Goal: Transaction & Acquisition: Purchase product/service

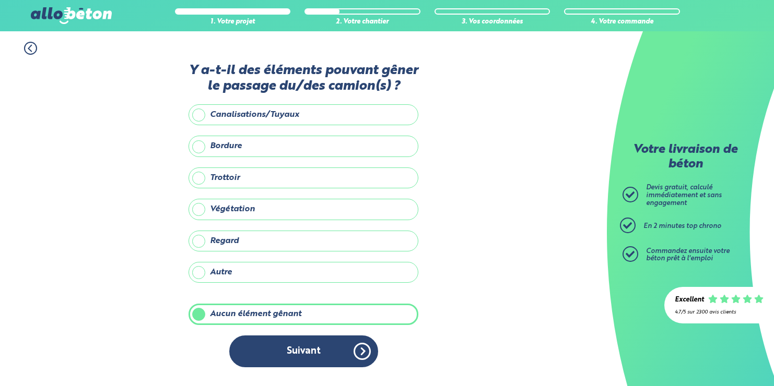
click at [307, 353] on button "Suivant" at bounding box center [303, 352] width 149 height 32
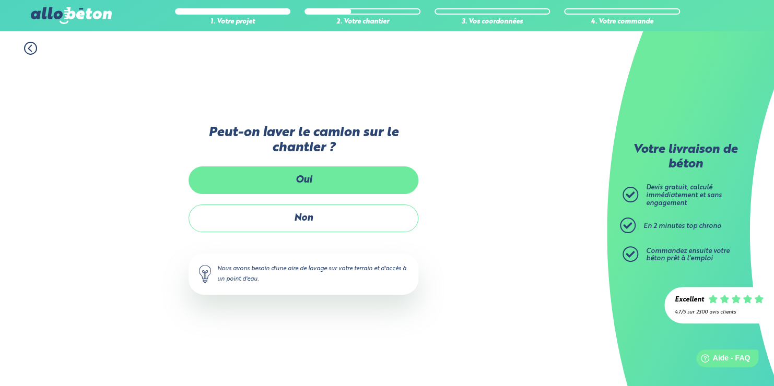
click at [299, 182] on label "Oui" at bounding box center [304, 181] width 230 height 28
click at [0, 0] on input "Oui" at bounding box center [0, 0] width 0 height 0
click at [299, 182] on label "Oui" at bounding box center [304, 181] width 230 height 28
click at [0, 0] on input "Oui" at bounding box center [0, 0] width 0 height 0
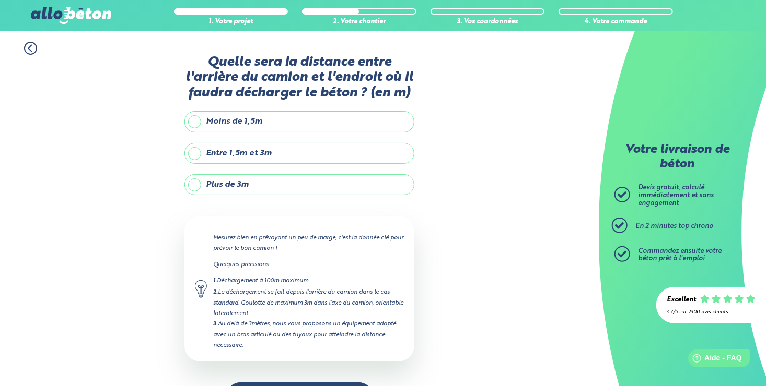
click at [195, 151] on label "Entre 1,5m et 3m" at bounding box center [299, 153] width 230 height 21
click at [0, 0] on input "Entre 1,5m et 3m" at bounding box center [0, 0] width 0 height 0
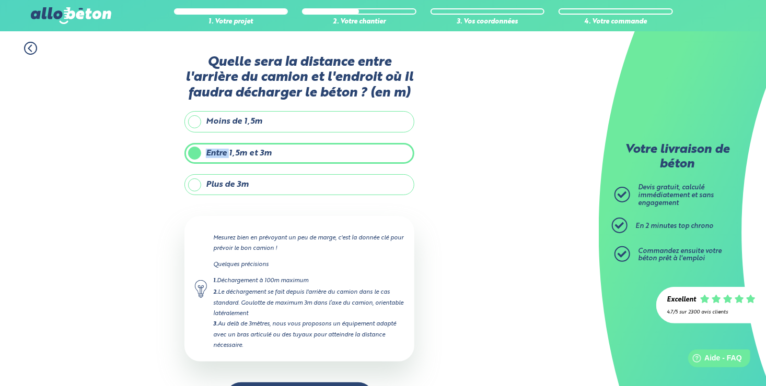
click at [195, 151] on label "Entre 1,5m et 3m" at bounding box center [299, 153] width 230 height 21
click at [0, 0] on input "Entre 1,5m et 3m" at bounding box center [0, 0] width 0 height 0
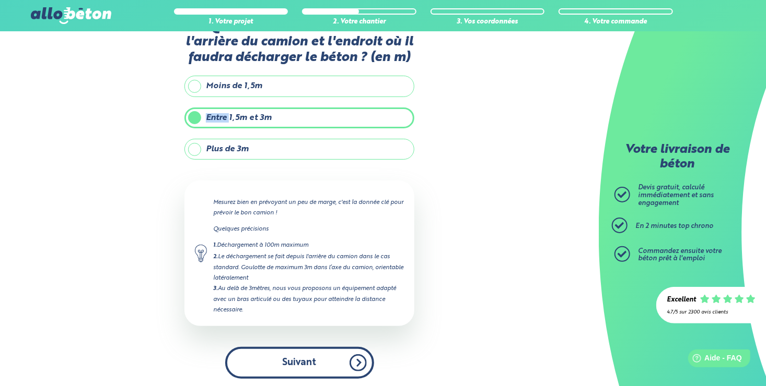
click at [283, 356] on button "Suivant" at bounding box center [299, 363] width 149 height 32
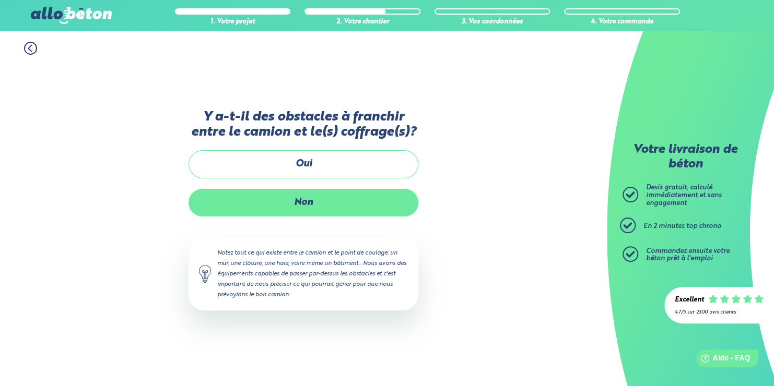
click at [296, 203] on label "Non" at bounding box center [304, 203] width 230 height 28
click at [0, 0] on input "Non" at bounding box center [0, 0] width 0 height 0
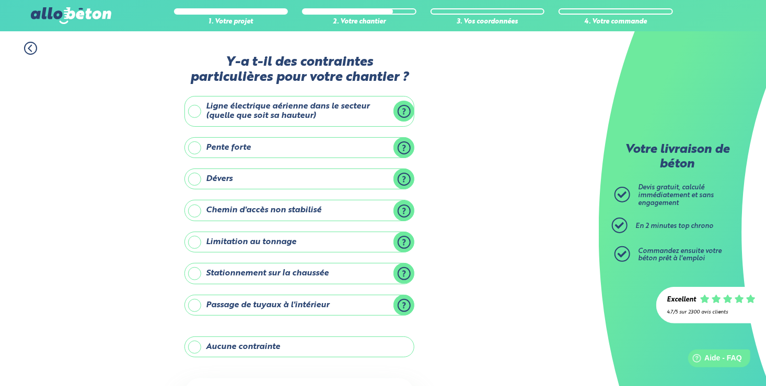
click at [194, 347] on label "Aucune contrainte" at bounding box center [299, 347] width 230 height 21
click at [0, 0] on input "Aucune contrainte" at bounding box center [0, 0] width 0 height 0
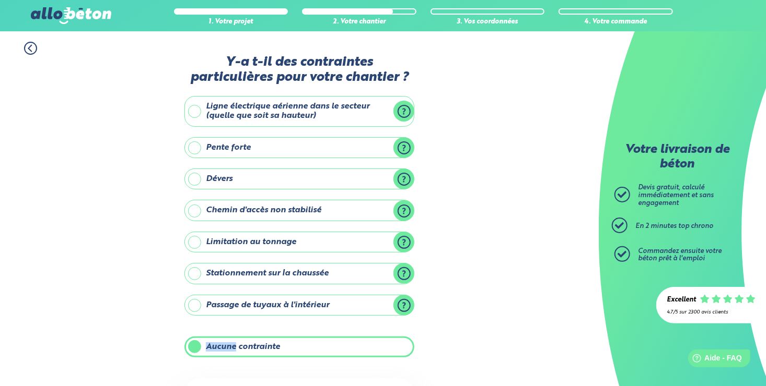
click at [194, 347] on label "Aucune contrainte" at bounding box center [299, 347] width 230 height 21
click at [0, 0] on input "Aucune contrainte" at bounding box center [0, 0] width 0 height 0
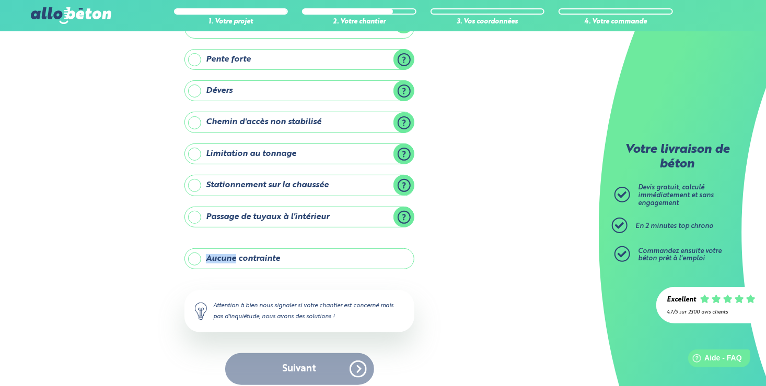
scroll to position [96, 0]
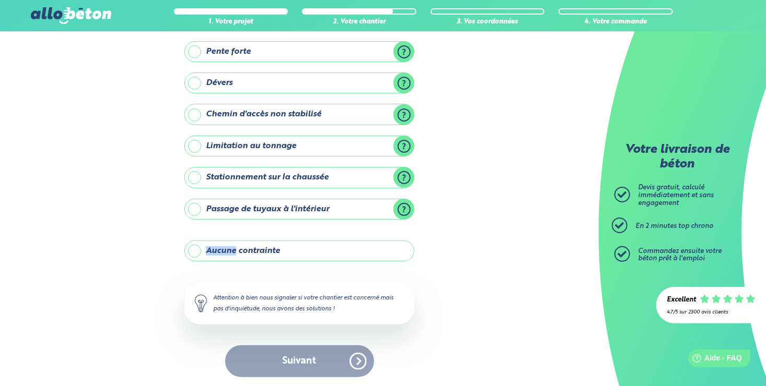
click at [193, 252] on label "Aucune contrainte" at bounding box center [299, 251] width 230 height 21
click at [0, 0] on input "Aucune contrainte" at bounding box center [0, 0] width 0 height 0
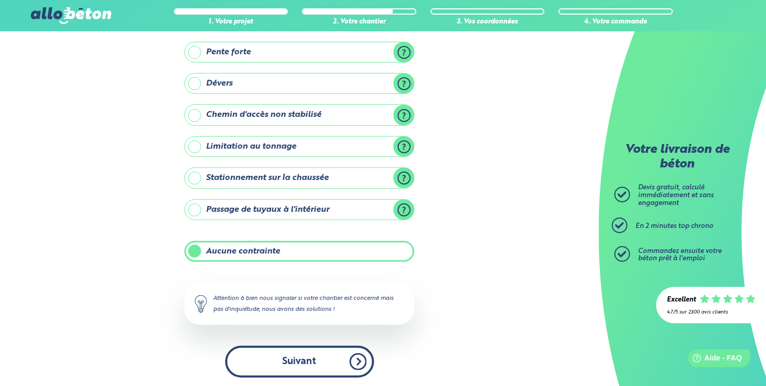
click at [300, 358] on button "Suivant" at bounding box center [299, 362] width 149 height 32
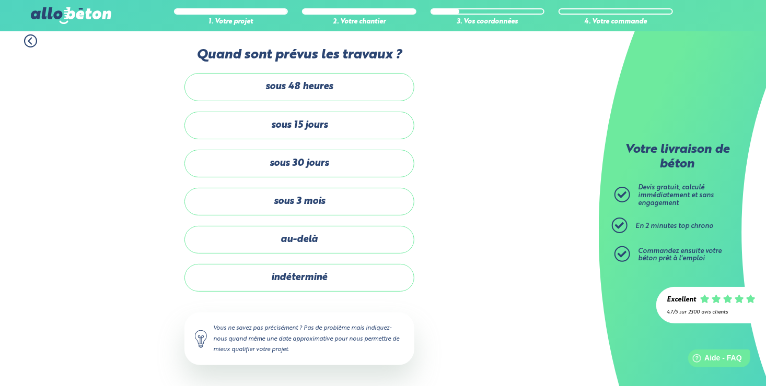
scroll to position [6, 0]
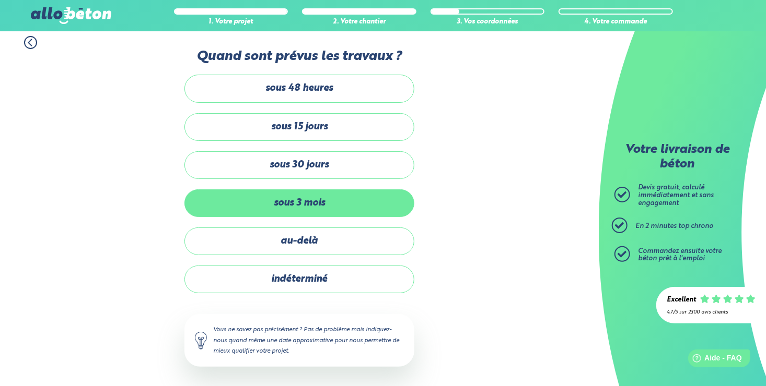
click at [281, 201] on label "sous 3 mois" at bounding box center [299, 204] width 230 height 28
click at [0, 0] on input "sous 3 mois" at bounding box center [0, 0] width 0 height 0
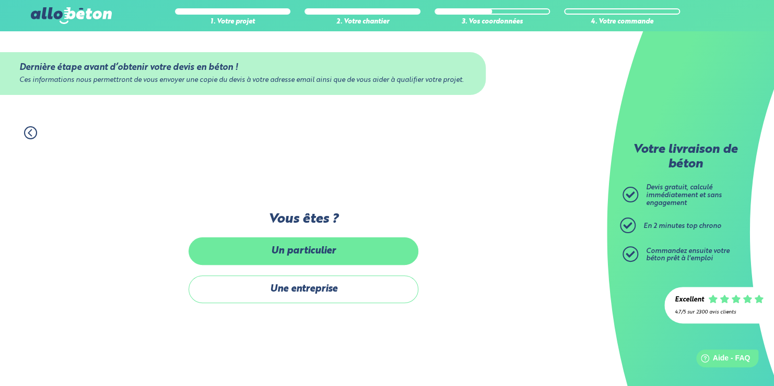
click at [303, 255] on label "Un particulier" at bounding box center [304, 252] width 230 height 28
click at [0, 0] on input "Un particulier" at bounding box center [0, 0] width 0 height 0
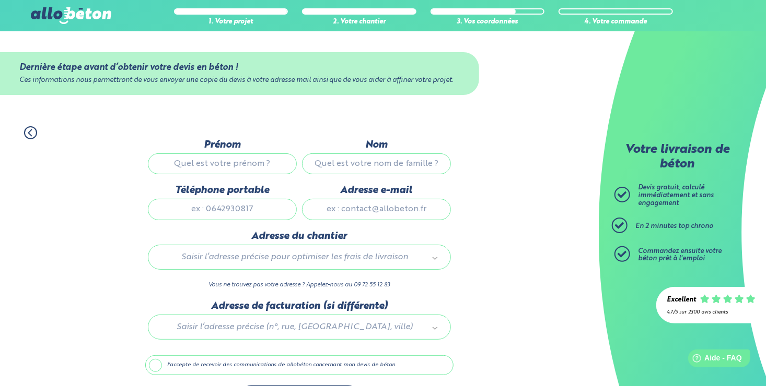
click at [212, 162] on input "Prénom" at bounding box center [222, 164] width 149 height 21
type input "herault"
click at [348, 159] on input "Nom" at bounding box center [376, 164] width 149 height 21
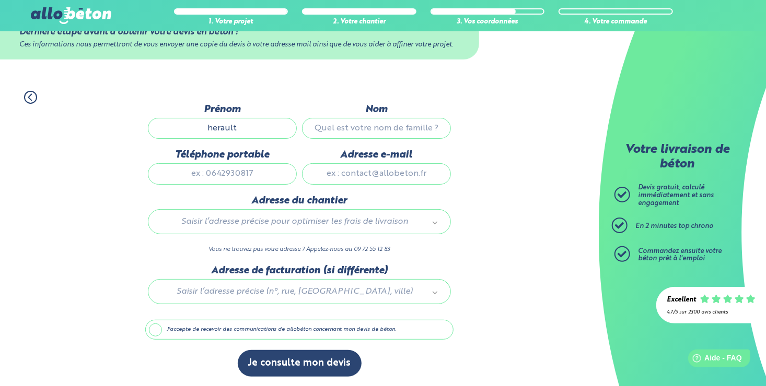
click at [370, 132] on input "Nom" at bounding box center [376, 128] width 149 height 21
click at [333, 128] on input "Nom" at bounding box center [376, 128] width 149 height 21
type input "marion"
click at [218, 173] on input "Téléphone portable" at bounding box center [222, 173] width 149 height 21
type input "0669444242"
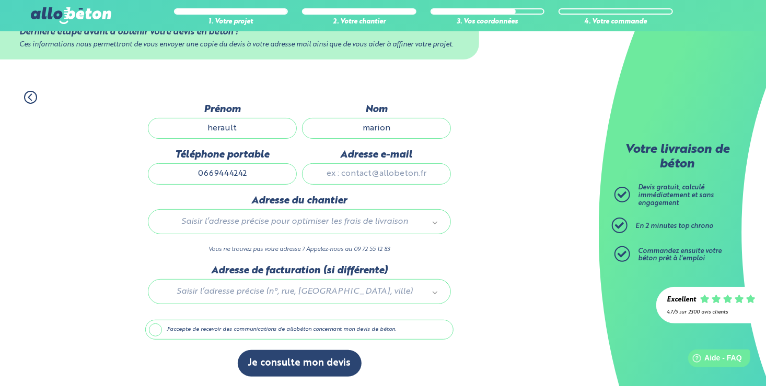
type input "[EMAIL_ADDRESS][DOMAIN_NAME]"
type input "[STREET_ADDRESS]"
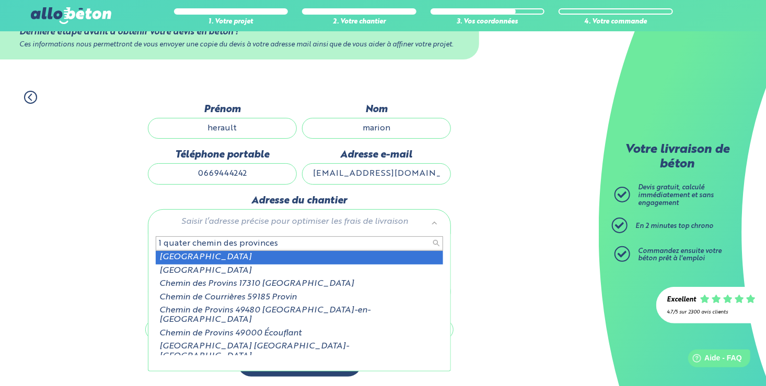
click at [257, 243] on input "1 quater chemin des provinces" at bounding box center [299, 244] width 287 height 15
click at [258, 243] on input "1 quater chemin des provinces" at bounding box center [299, 244] width 287 height 15
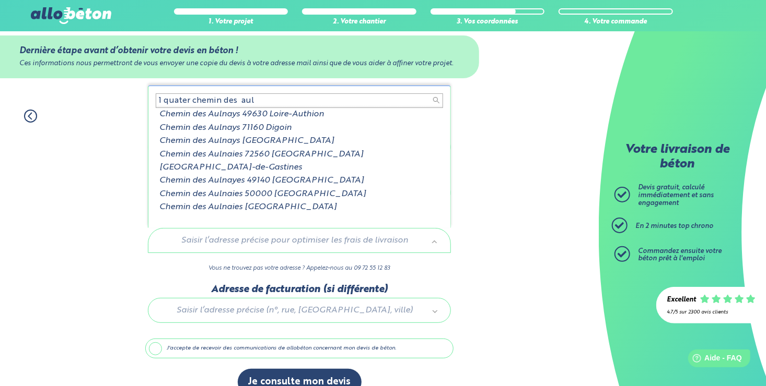
scroll to position [0, 0]
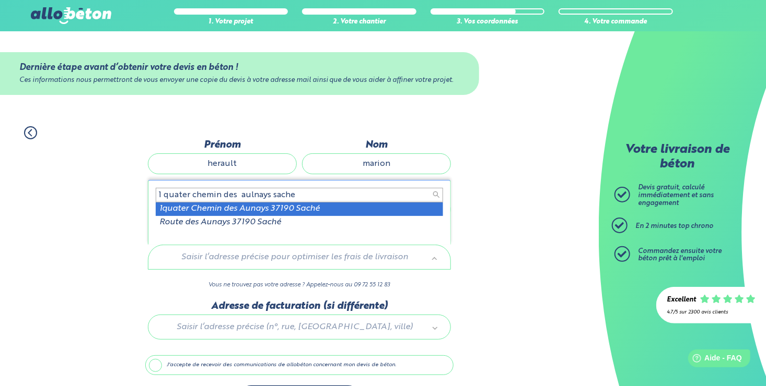
type input "1 quater chemin des aulnays sache"
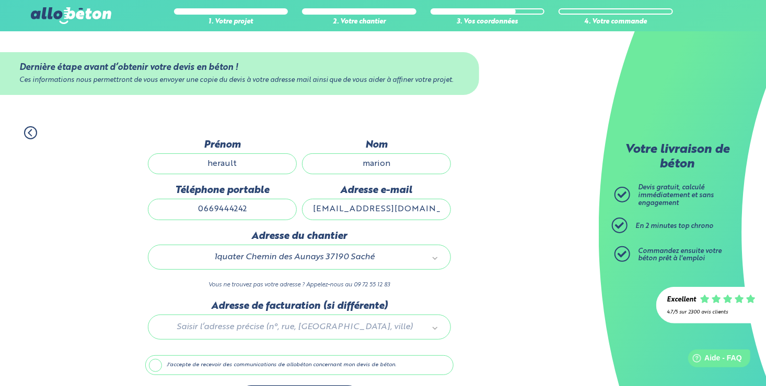
scroll to position [36, 0]
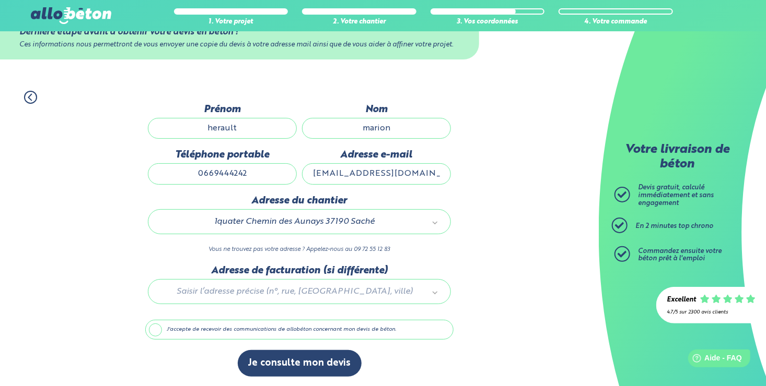
click at [243, 292] on div at bounding box center [299, 290] width 308 height 50
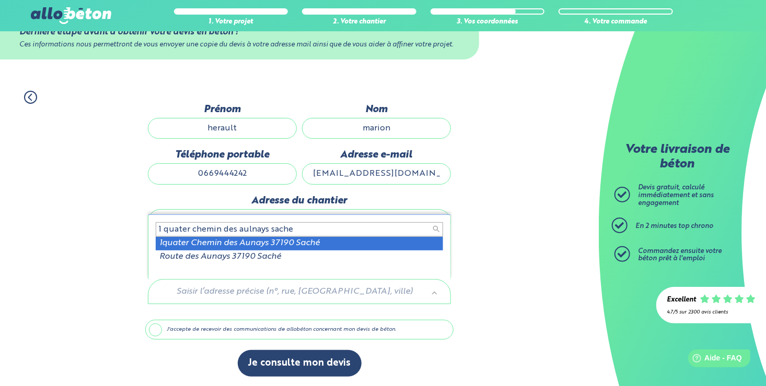
type input "1 quater chemin des aulnays sache"
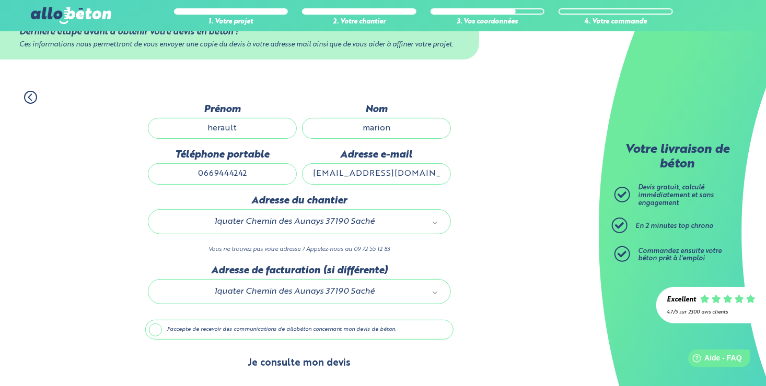
click at [293, 360] on button "Je consulte mon devis" at bounding box center [300, 363] width 124 height 27
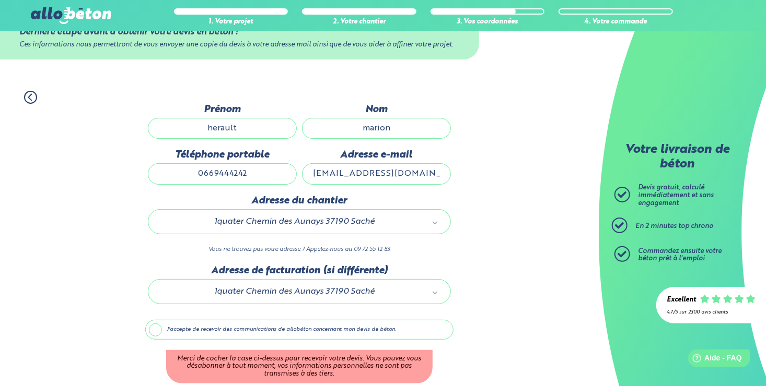
click at [154, 331] on label "J'accepte de recevoir des communications de allobéton concernant mon devis de b…" at bounding box center [299, 330] width 308 height 20
click at [0, 0] on input "J'accepte de recevoir des communications de allobéton concernant mon devis de b…" at bounding box center [0, 0] width 0 height 0
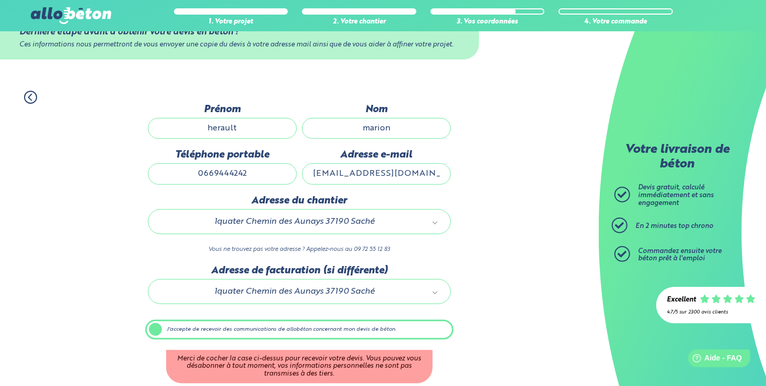
click at [154, 331] on label "J'accepte de recevoir des communications de allobéton concernant mon devis de b…" at bounding box center [299, 330] width 308 height 20
click at [0, 0] on input "J'accepte de recevoir des communications de allobéton concernant mon devis de b…" at bounding box center [0, 0] width 0 height 0
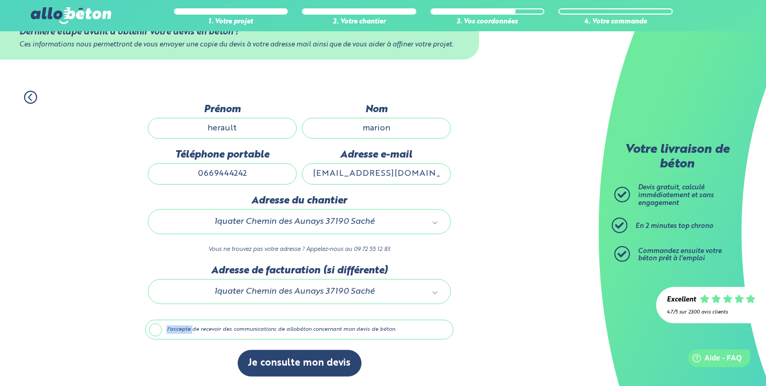
click at [156, 336] on label "J'accepte de recevoir des communications de allobéton concernant mon devis de b…" at bounding box center [299, 330] width 308 height 20
click at [0, 0] on input "J'accepte de recevoir des communications de allobéton concernant mon devis de b…" at bounding box center [0, 0] width 0 height 0
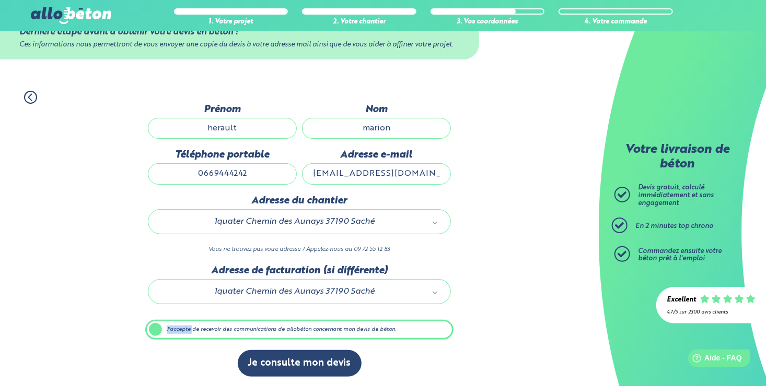
scroll to position [35, 0]
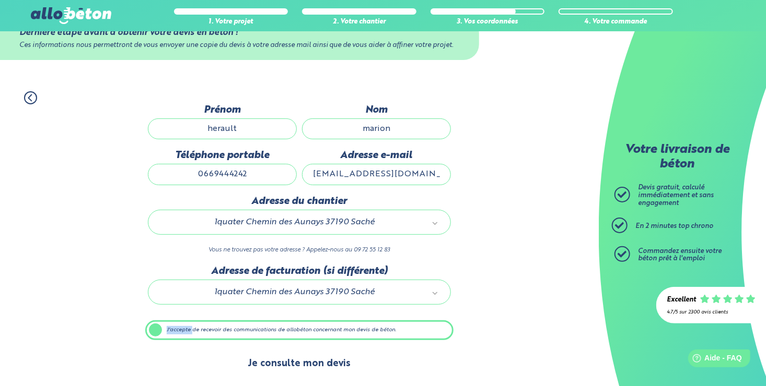
click at [278, 366] on button "Je consulte mon devis" at bounding box center [300, 364] width 124 height 27
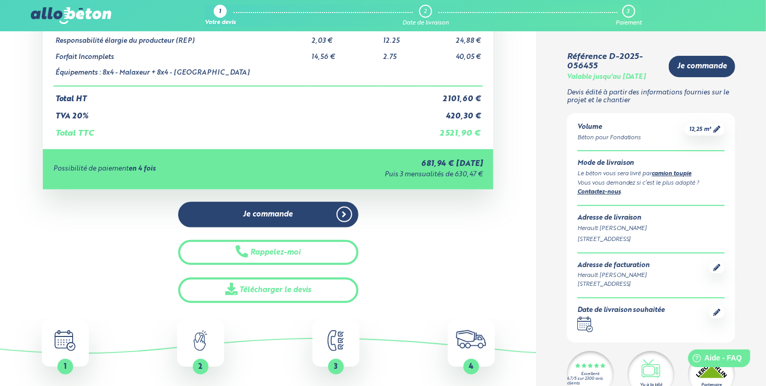
scroll to position [157, 0]
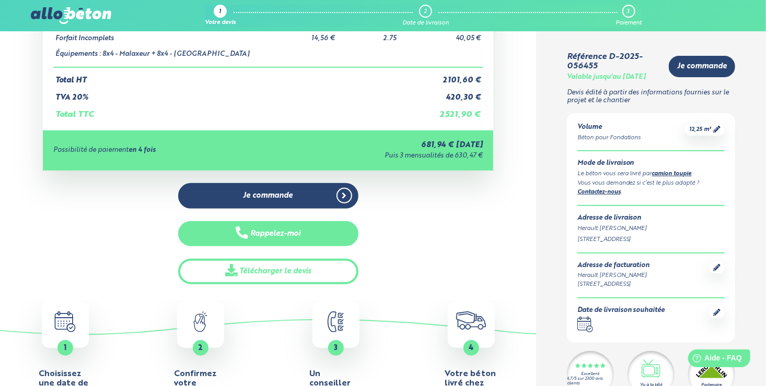
click at [272, 233] on button "Rappelez-moi" at bounding box center [268, 234] width 180 height 26
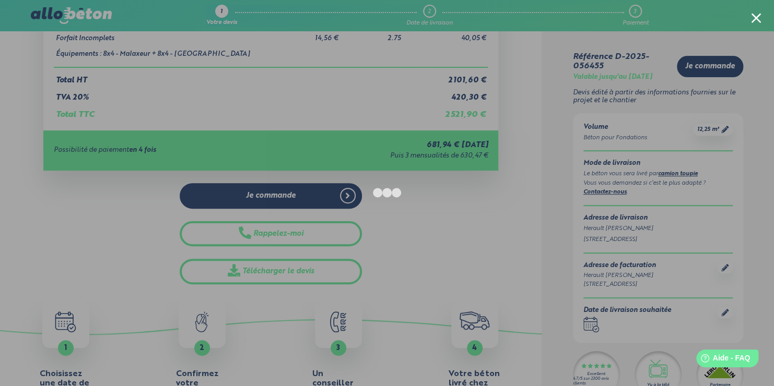
click at [80, 218] on div at bounding box center [387, 193] width 774 height 386
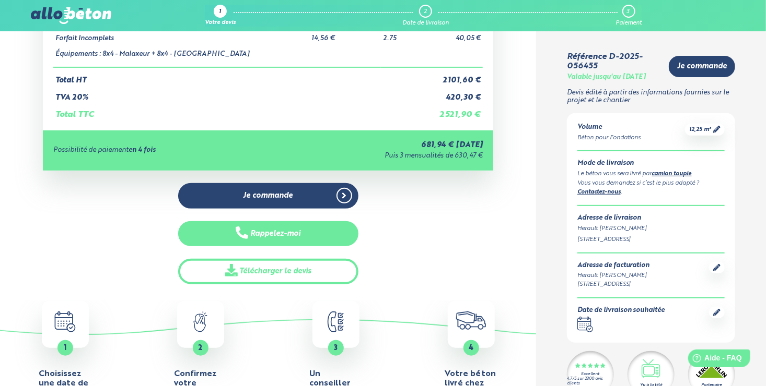
click at [266, 232] on button "Rappelez-moi" at bounding box center [268, 234] width 180 height 26
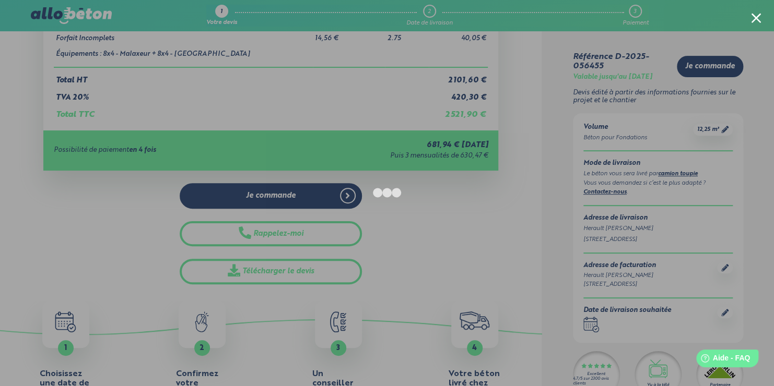
click at [56, 256] on div at bounding box center [387, 193] width 774 height 386
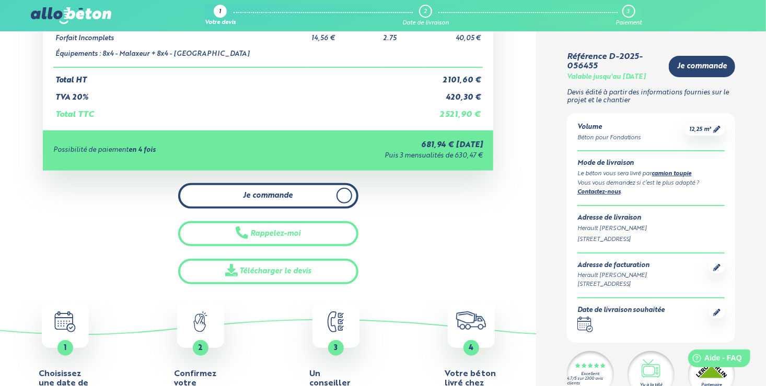
click at [262, 194] on span "Je commande" at bounding box center [268, 196] width 50 height 9
